Goal: Information Seeking & Learning: Learn about a topic

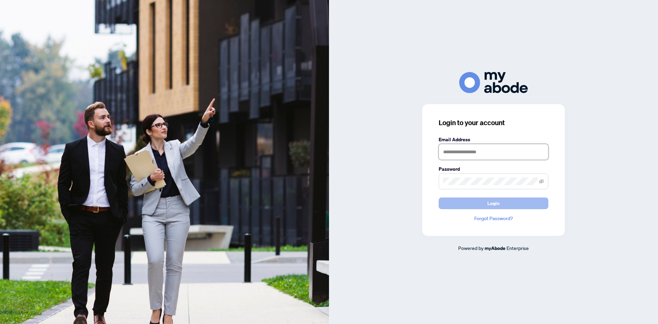
type input "**********"
click at [517, 204] on button "Login" at bounding box center [493, 203] width 110 height 12
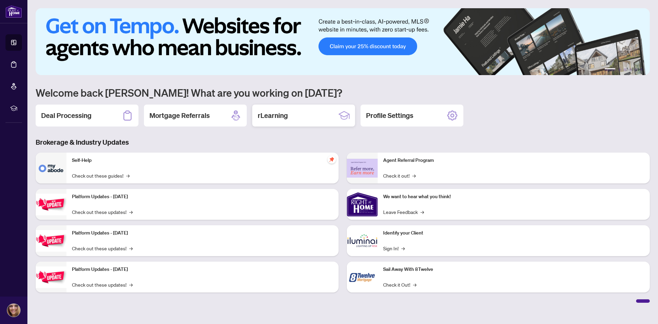
click at [299, 117] on div "rLearning" at bounding box center [303, 115] width 103 height 22
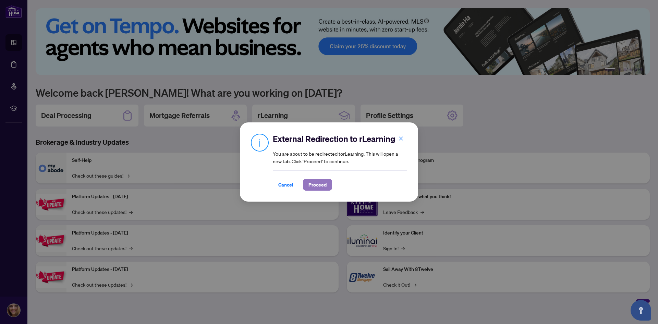
click at [325, 183] on span "Proceed" at bounding box center [317, 184] width 18 height 11
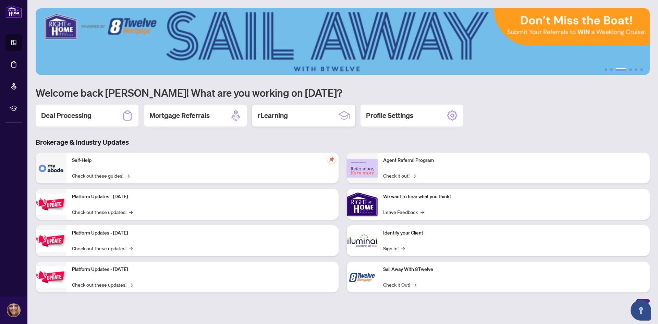
click at [296, 116] on div "rLearning" at bounding box center [303, 115] width 103 height 22
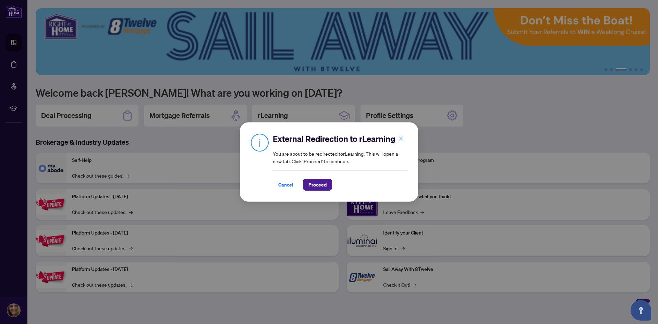
click at [335, 184] on div "Cancel Proceed" at bounding box center [340, 185] width 134 height 12
click at [317, 184] on span "Proceed" at bounding box center [317, 184] width 18 height 11
